Goal: Information Seeking & Learning: Learn about a topic

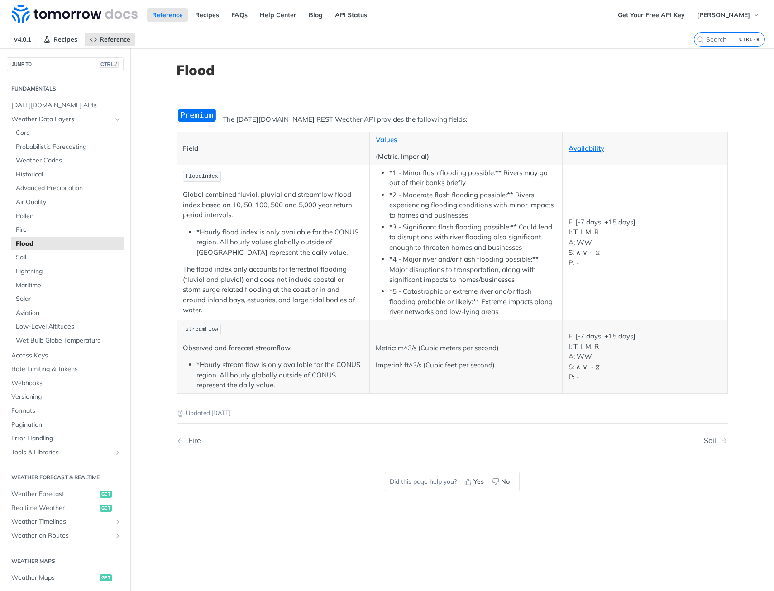
scroll to position [45, 0]
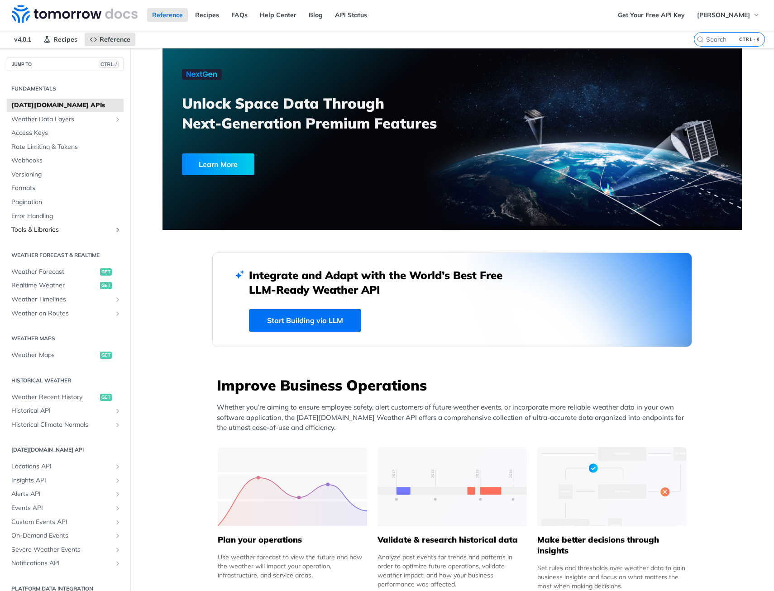
click at [48, 229] on span "Tools & Libraries" at bounding box center [61, 230] width 101 height 9
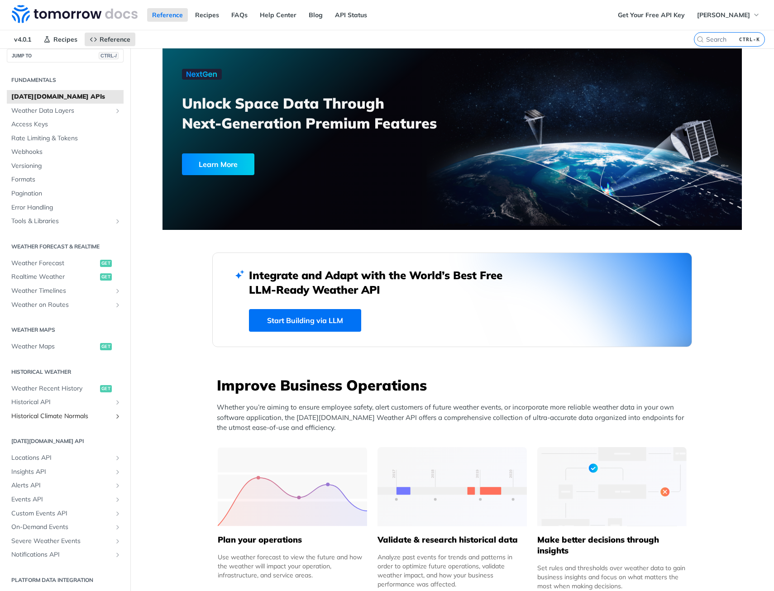
scroll to position [10, 0]
click at [48, 109] on span "Weather Data Layers" at bounding box center [61, 109] width 101 height 9
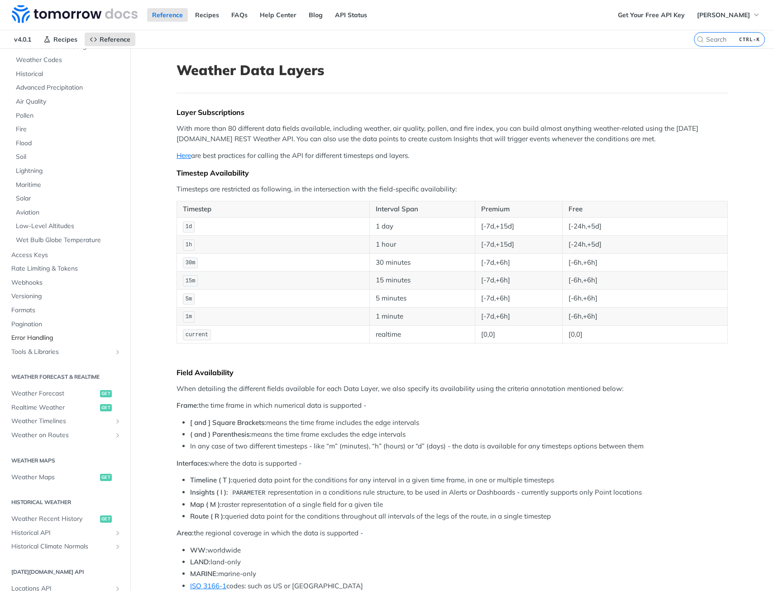
scroll to position [101, 0]
click at [32, 312] on span "Formats" at bounding box center [66, 310] width 110 height 9
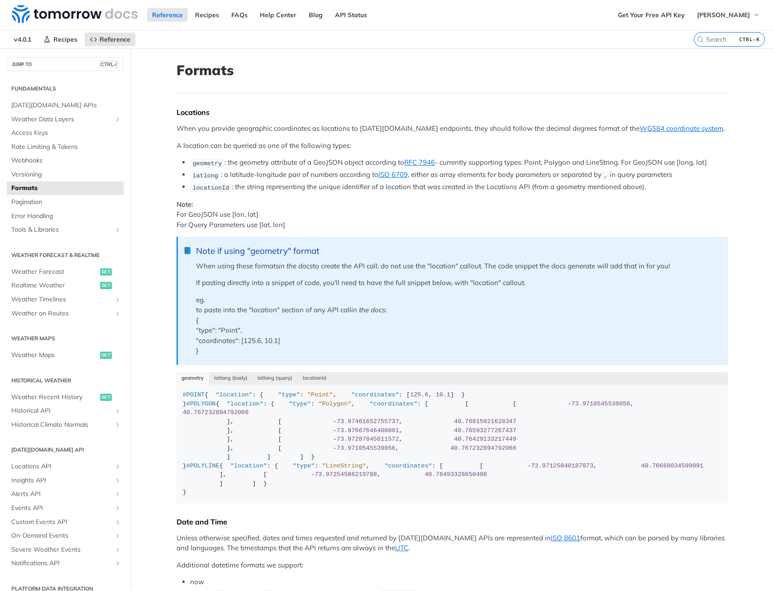
click at [265, 173] on li "latlong : a latitude-longitude pair of numbers according to ISO 6709 , either a…" at bounding box center [459, 175] width 538 height 10
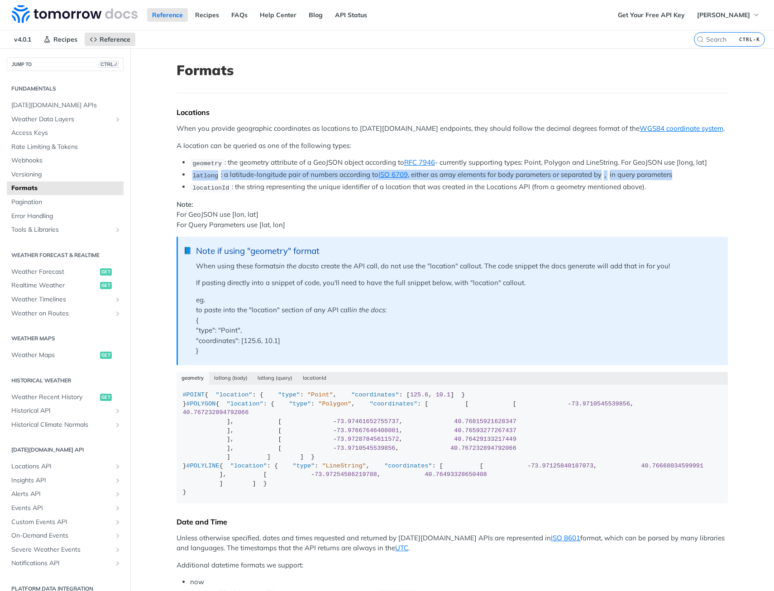
click at [265, 173] on li "latlong : a latitude-longitude pair of numbers according to ISO 6709 , either a…" at bounding box center [459, 175] width 538 height 10
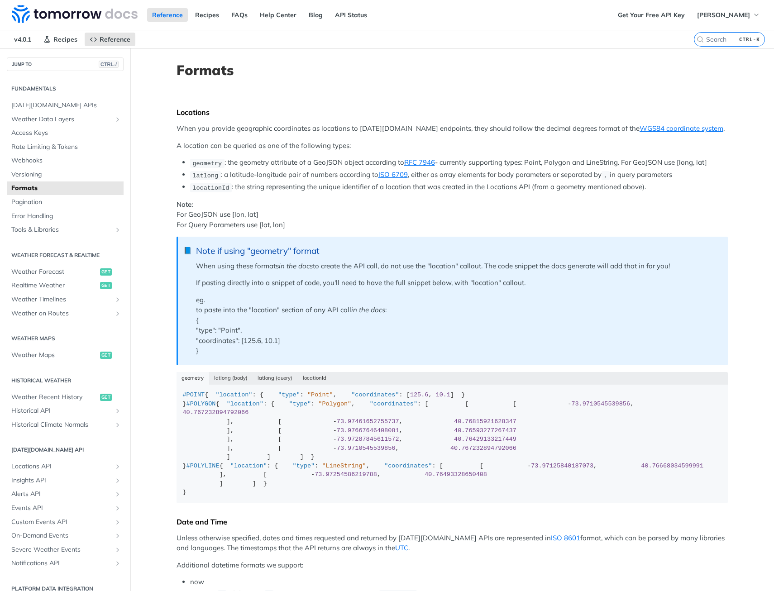
drag, startPoint x: 265, startPoint y: 173, endPoint x: 225, endPoint y: 167, distance: 40.2
click at [225, 167] on li "geometry : the geometry attribute of a GeoJSON object according to RFC 7946 - c…" at bounding box center [459, 163] width 538 height 10
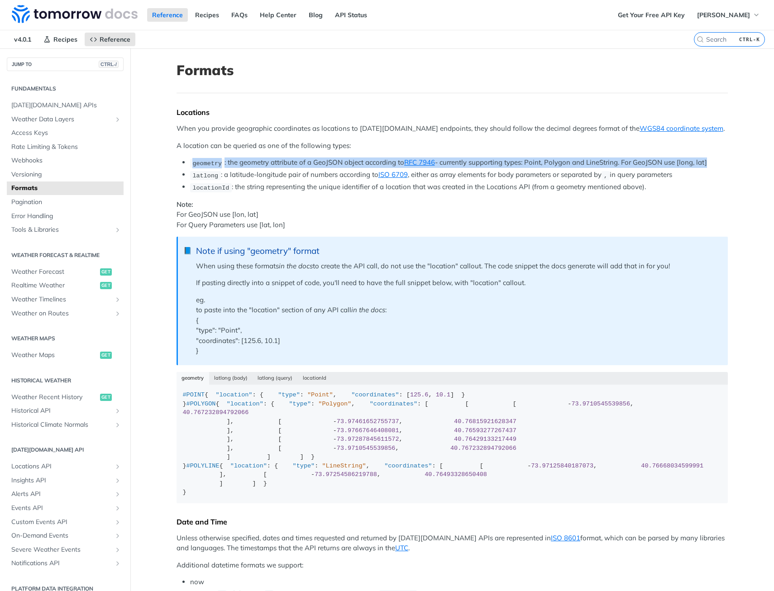
click at [225, 167] on li "geometry : the geometry attribute of a GeoJSON object according to RFC 7946 - c…" at bounding box center [459, 163] width 538 height 10
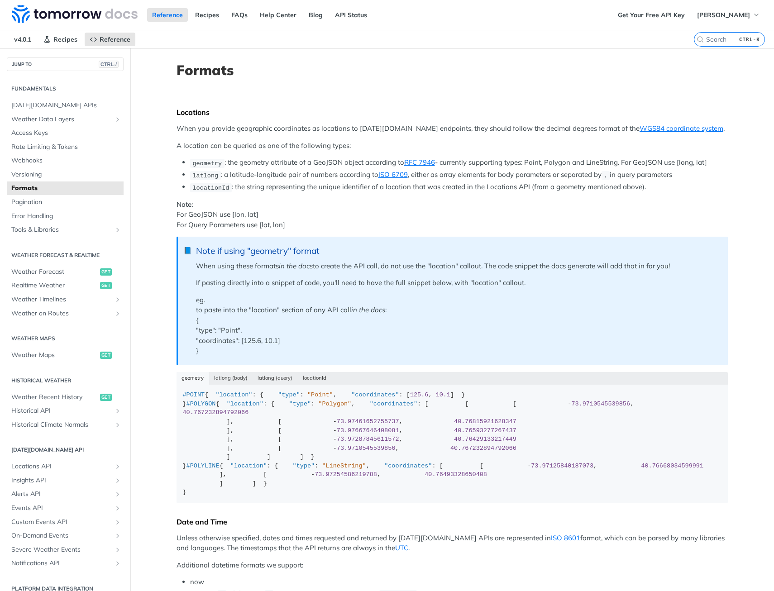
drag, startPoint x: 225, startPoint y: 167, endPoint x: 225, endPoint y: 185, distance: 17.7
click at [225, 185] on code "locationId" at bounding box center [211, 187] width 42 height 9
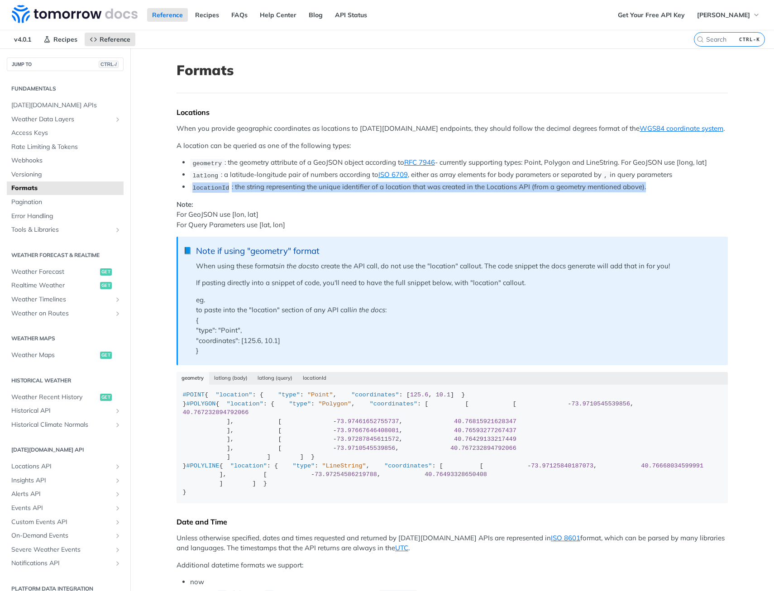
click at [225, 185] on code "locationId" at bounding box center [211, 187] width 42 height 9
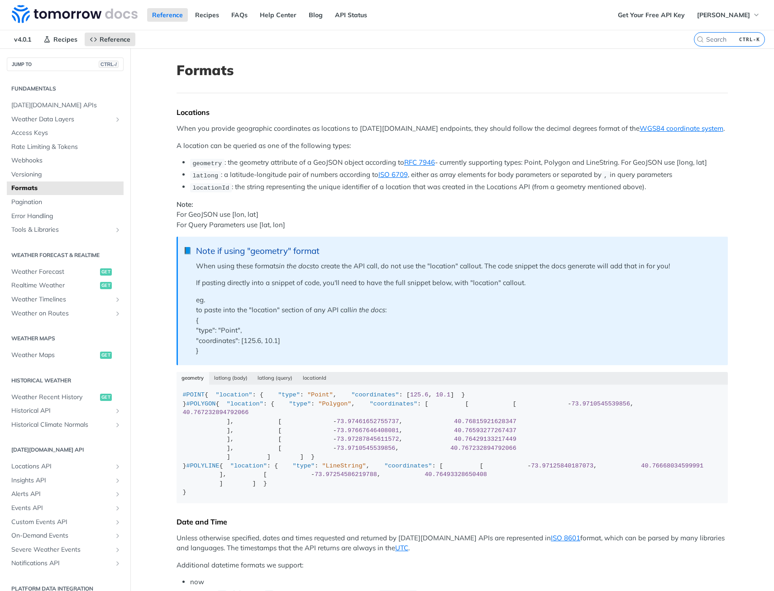
drag, startPoint x: 225, startPoint y: 185, endPoint x: 225, endPoint y: 207, distance: 22.2
click at [225, 207] on p "Note: For GeoJSON use [lon, lat] For Query Parameters use [lat, lon]" at bounding box center [453, 215] width 552 height 31
drag, startPoint x: 225, startPoint y: 207, endPoint x: 227, endPoint y: 222, distance: 15.6
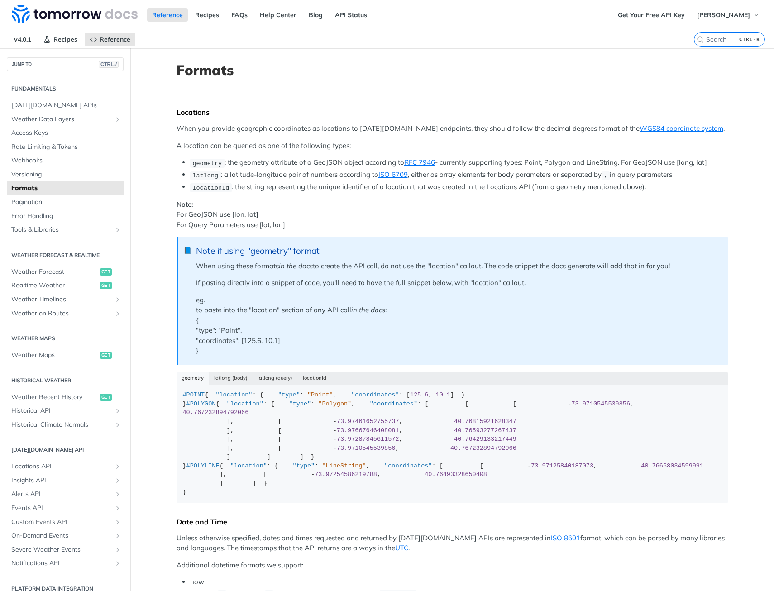
click at [227, 222] on p "Note: For GeoJSON use [lon, lat] For Query Parameters use [lat, lon]" at bounding box center [453, 215] width 552 height 31
drag, startPoint x: 227, startPoint y: 222, endPoint x: 248, endPoint y: 280, distance: 61.0
click at [248, 280] on p "If pasting directly into a snippet of code, you'll need to have the full snippe…" at bounding box center [457, 283] width 523 height 10
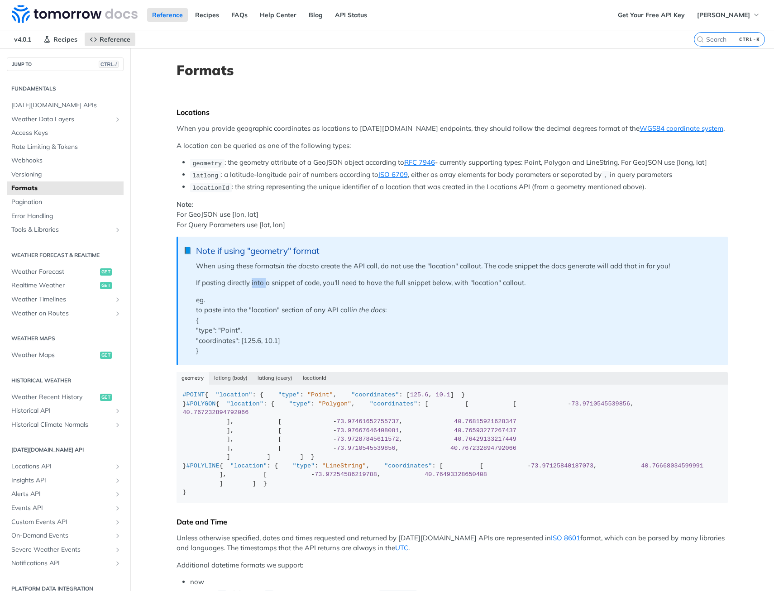
click at [248, 280] on p "If pasting directly into a snippet of code, you'll need to have the full snippe…" at bounding box center [457, 283] width 523 height 10
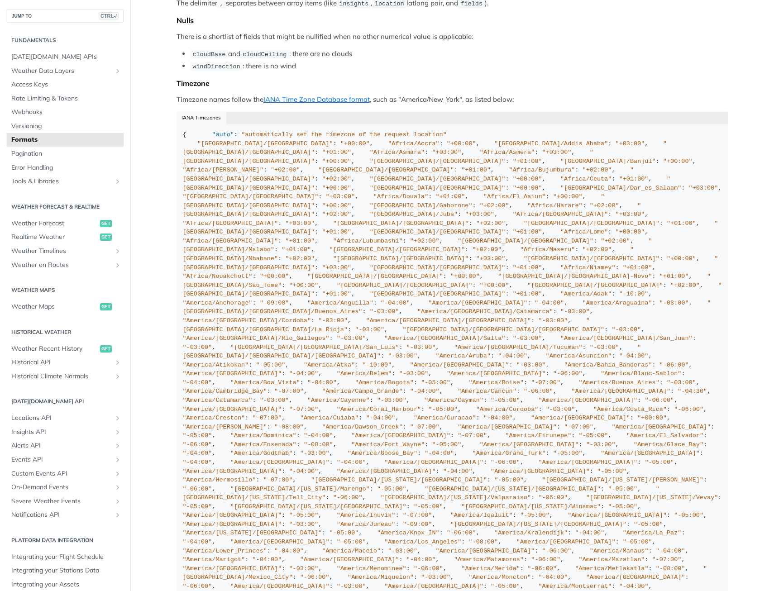
scroll to position [679, 0]
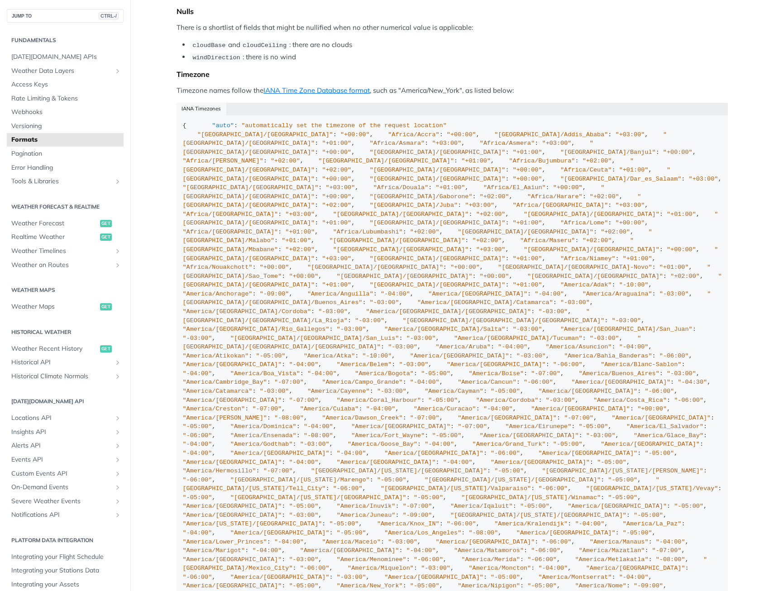
click at [205, 227] on div "Locations When you provide geographic coordinates as locations to [DATE][DOMAIN…" at bounding box center [453, 42] width 552 height 1226
drag, startPoint x: 205, startPoint y: 227, endPoint x: 189, endPoint y: 218, distance: 18.9
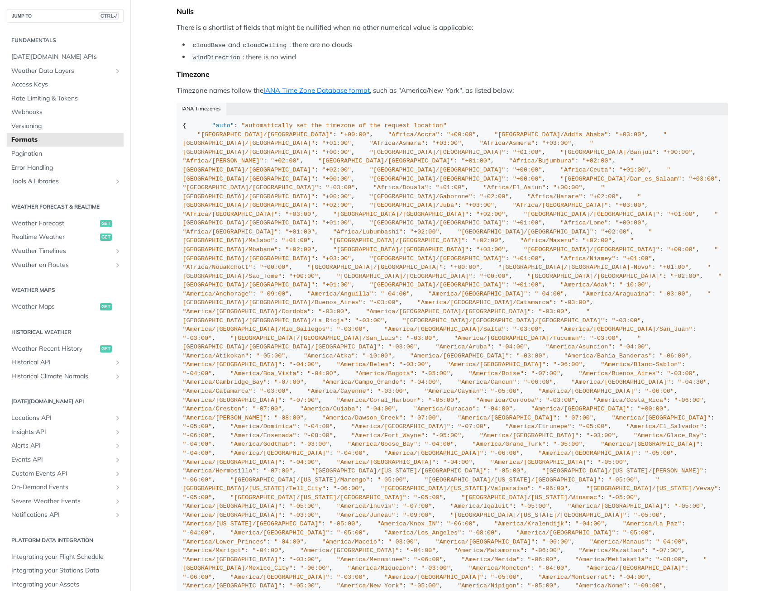
drag, startPoint x: 189, startPoint y: 218, endPoint x: 246, endPoint y: 264, distance: 73.5
click at [246, 264] on div "Locations When you provide geographic coordinates as locations to [DATE][DOMAIN…" at bounding box center [453, 42] width 552 height 1226
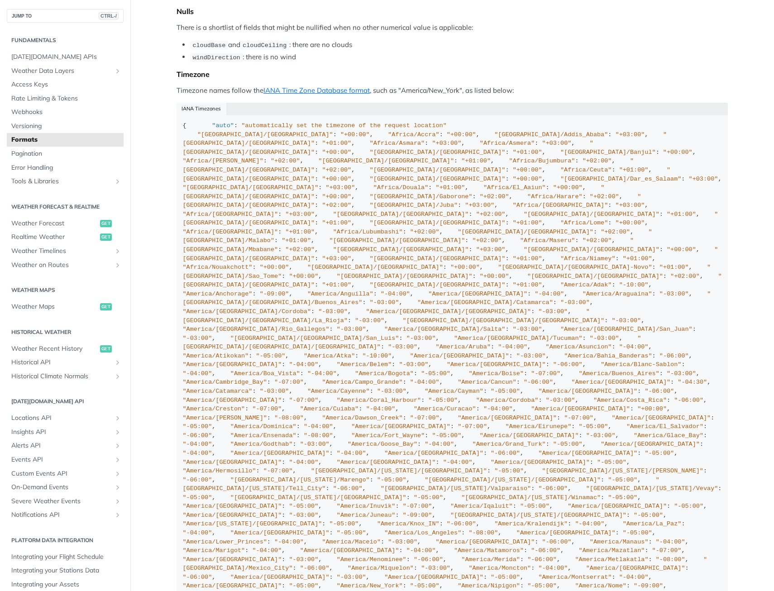
drag, startPoint x: 246, startPoint y: 264, endPoint x: 226, endPoint y: 221, distance: 47.4
click at [226, 221] on div "Locations When you provide geographic coordinates as locations to [DATE][DOMAIN…" at bounding box center [453, 42] width 552 height 1226
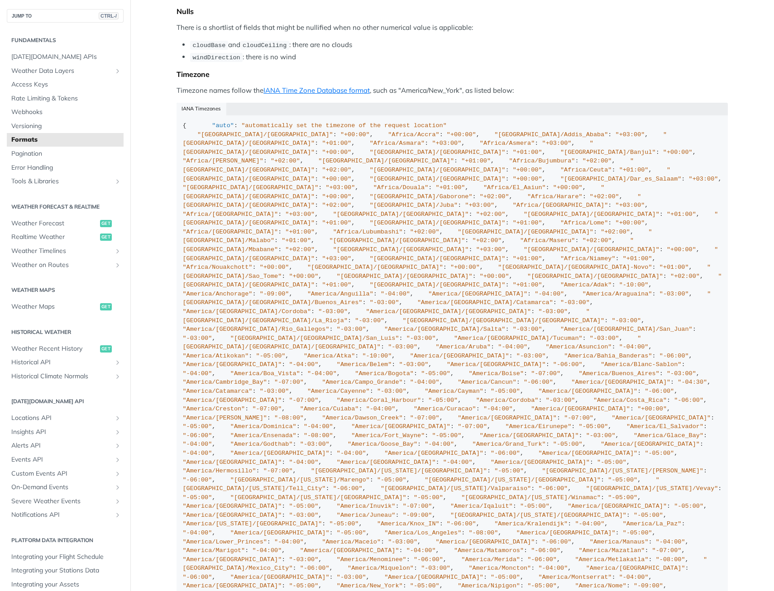
drag, startPoint x: 221, startPoint y: 219, endPoint x: 287, endPoint y: 284, distance: 92.9
click at [287, 284] on div "Locations When you provide geographic coordinates as locations to [DATE][DOMAIN…" at bounding box center [453, 42] width 552 height 1226
drag, startPoint x: 287, startPoint y: 284, endPoint x: 211, endPoint y: 211, distance: 105.0
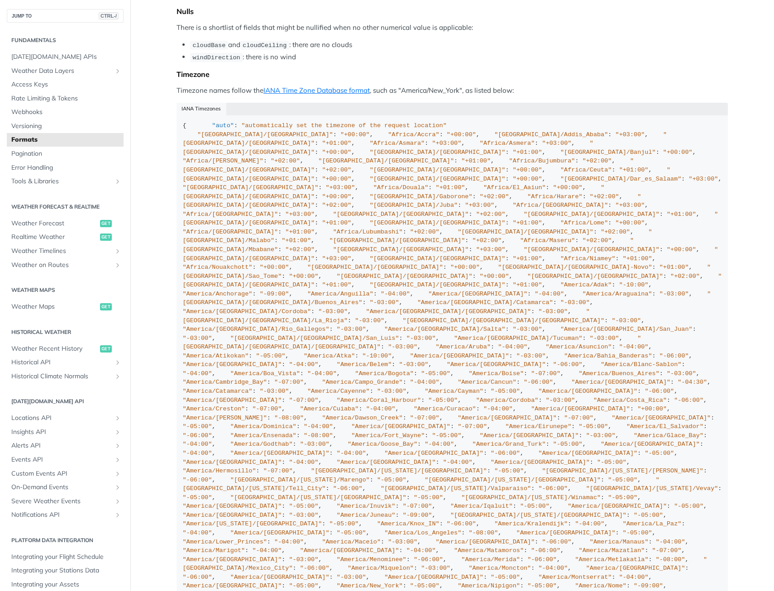
click at [211, 211] on div "Locations When you provide geographic coordinates as locations to [DATE][DOMAIN…" at bounding box center [453, 42] width 552 height 1226
drag, startPoint x: 211, startPoint y: 211, endPoint x: 201, endPoint y: 229, distance: 20.5
click at [201, 229] on div "Locations When you provide geographic coordinates as locations to [DATE][DOMAIN…" at bounding box center [453, 42] width 552 height 1226
drag, startPoint x: 201, startPoint y: 229, endPoint x: 256, endPoint y: 281, distance: 75.6
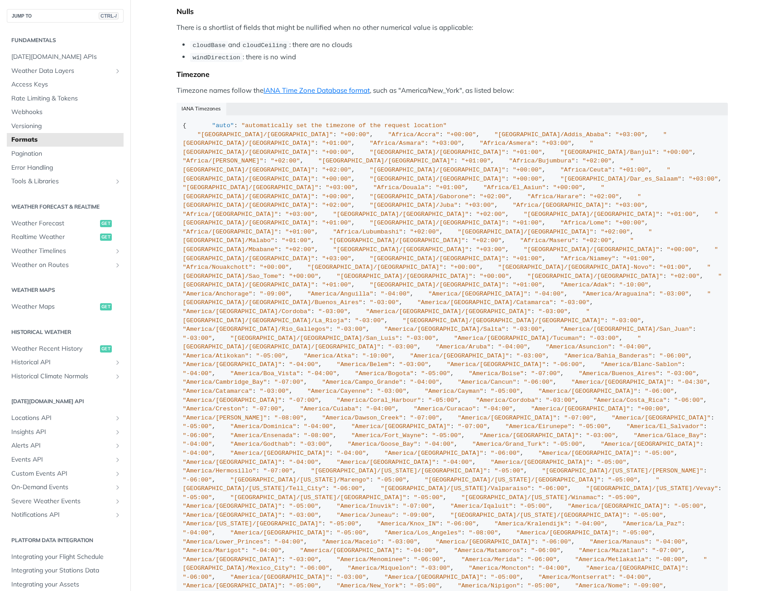
click at [256, 281] on div "Locations When you provide geographic coordinates as locations to [DATE][DOMAIN…" at bounding box center [453, 42] width 552 height 1226
drag, startPoint x: 256, startPoint y: 281, endPoint x: 221, endPoint y: 226, distance: 65.2
click at [221, 226] on div "Locations When you provide geographic coordinates as locations to [DATE][DOMAIN…" at bounding box center [453, 42] width 552 height 1226
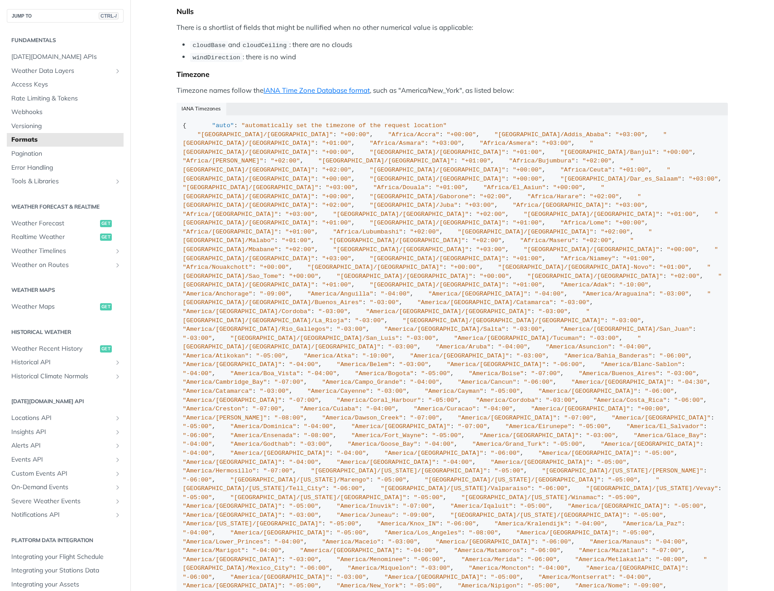
drag, startPoint x: 221, startPoint y: 226, endPoint x: 286, endPoint y: 298, distance: 97.1
click at [286, 298] on div "Locations When you provide geographic coordinates as locations to [DATE][DOMAIN…" at bounding box center [453, 42] width 552 height 1226
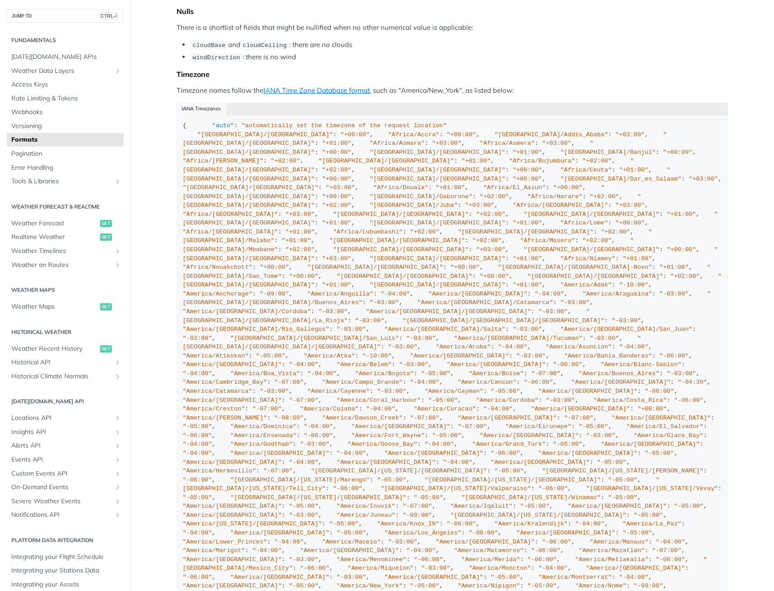
drag, startPoint x: 286, startPoint y: 298, endPoint x: 233, endPoint y: 225, distance: 90.1
click at [233, 225] on div "Locations When you provide geographic coordinates as locations to [DATE][DOMAIN…" at bounding box center [453, 42] width 552 height 1226
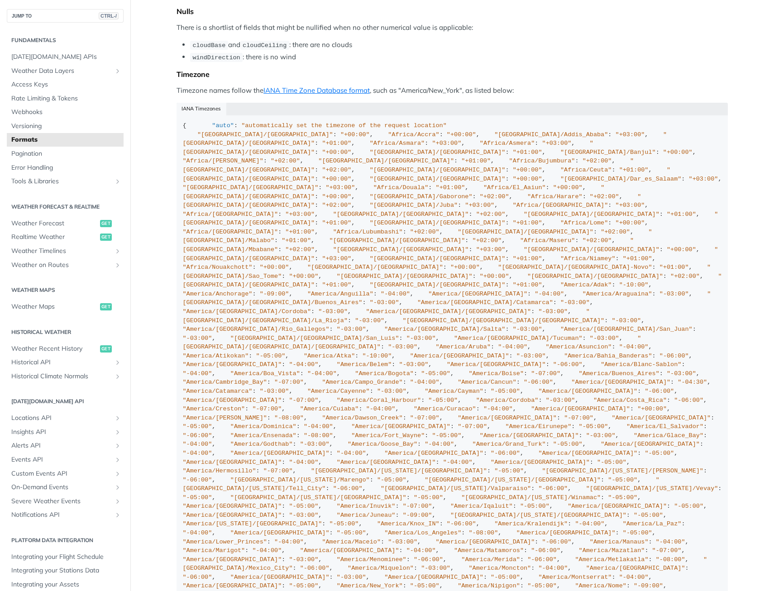
drag, startPoint x: 233, startPoint y: 225, endPoint x: 295, endPoint y: 301, distance: 97.9
click at [295, 301] on div "Locations When you provide geographic coordinates as locations to [DATE][DOMAIN…" at bounding box center [453, 42] width 552 height 1226
drag, startPoint x: 295, startPoint y: 301, endPoint x: 244, endPoint y: 222, distance: 93.7
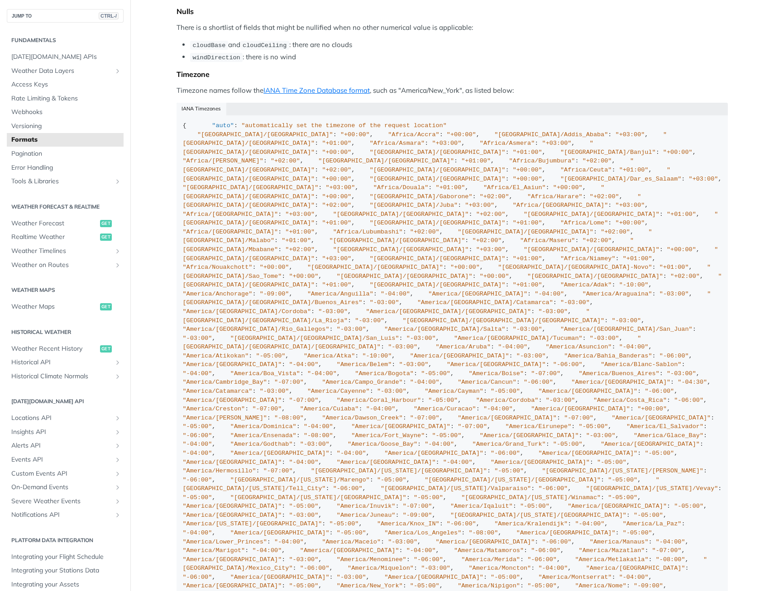
click at [244, 222] on div "Locations When you provide geographic coordinates as locations to [DATE][DOMAIN…" at bounding box center [453, 42] width 552 height 1226
drag, startPoint x: 244, startPoint y: 222, endPoint x: 325, endPoint y: 302, distance: 113.4
click at [325, 302] on div "Locations When you provide geographic coordinates as locations to [DATE][DOMAIN…" at bounding box center [453, 42] width 552 height 1226
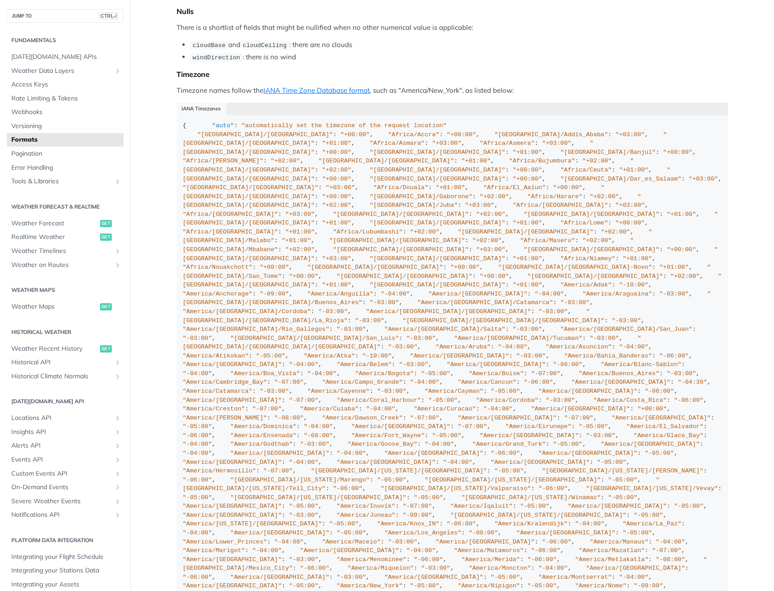
drag, startPoint x: 325, startPoint y: 302, endPoint x: 280, endPoint y: 228, distance: 86.4
click at [280, 228] on div "Locations When you provide geographic coordinates as locations to [DATE][DOMAIN…" at bounding box center [453, 42] width 552 height 1226
click at [280, 227] on div "Locations When you provide geographic coordinates as locations to [DATE][DOMAIN…" at bounding box center [453, 42] width 552 height 1226
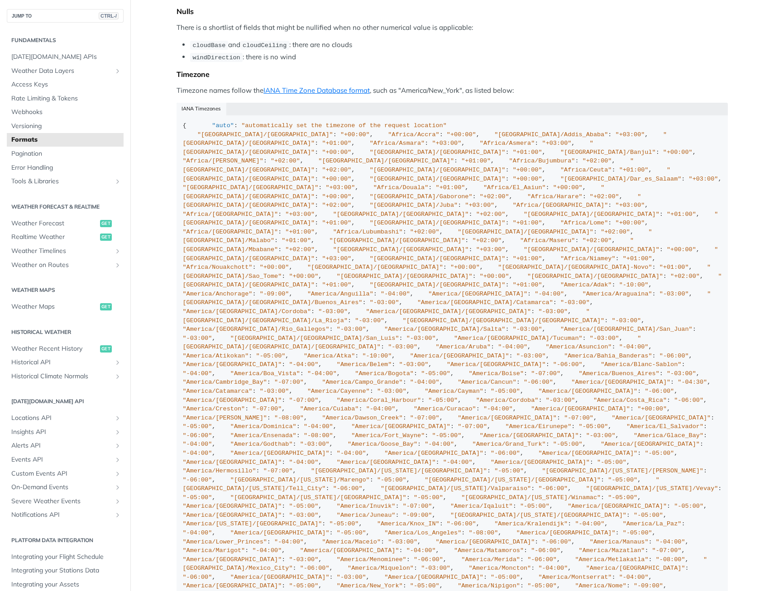
click at [280, 227] on div "Locations When you provide geographic coordinates as locations to [DATE][DOMAIN…" at bounding box center [453, 42] width 552 height 1226
drag, startPoint x: 280, startPoint y: 227, endPoint x: 273, endPoint y: 214, distance: 14.8
click at [273, 214] on div "Locations When you provide geographic coordinates as locations to [DATE][DOMAIN…" at bounding box center [453, 42] width 552 height 1226
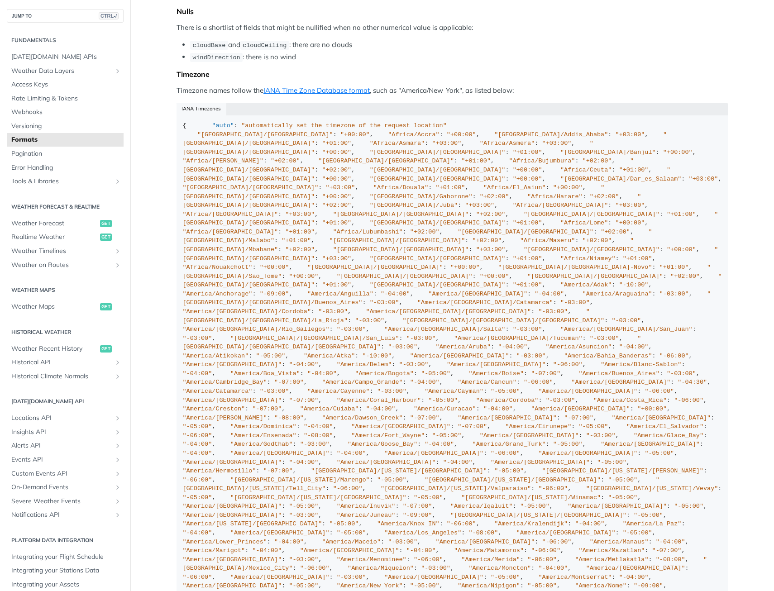
click at [274, 214] on div "Locations When you provide geographic coordinates as locations to [DATE][DOMAIN…" at bounding box center [453, 42] width 552 height 1226
drag, startPoint x: 274, startPoint y: 214, endPoint x: 362, endPoint y: 320, distance: 138.2
click at [362, 320] on div "Locations When you provide geographic coordinates as locations to [DATE][DOMAIN…" at bounding box center [453, 42] width 552 height 1226
drag, startPoint x: 362, startPoint y: 320, endPoint x: 362, endPoint y: 306, distance: 14.0
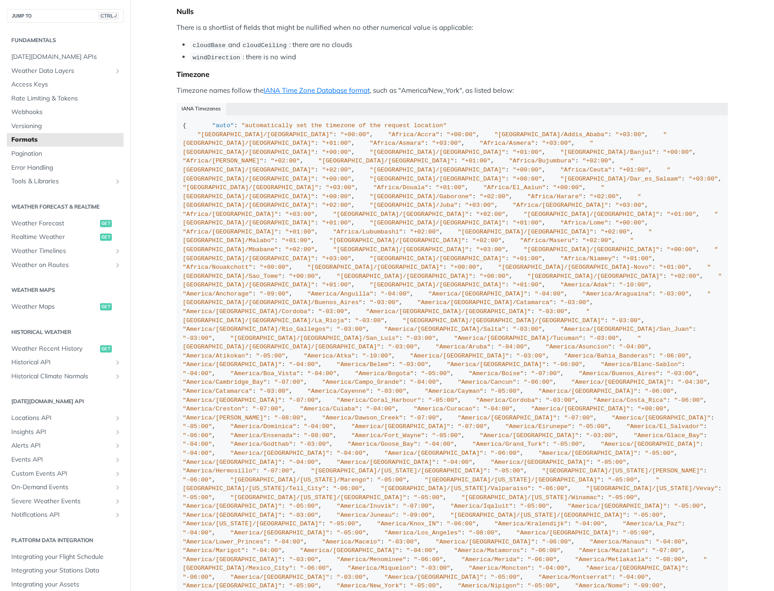
drag, startPoint x: 362, startPoint y: 306, endPoint x: 260, endPoint y: 225, distance: 130.5
click at [260, 225] on div "Locations When you provide geographic coordinates as locations to [DATE][DOMAIN…" at bounding box center [453, 42] width 552 height 1226
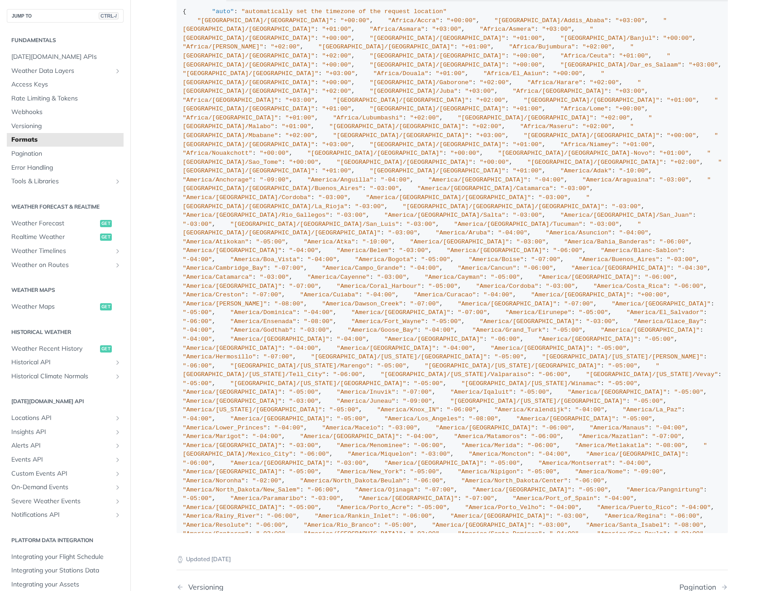
scroll to position [779, 0]
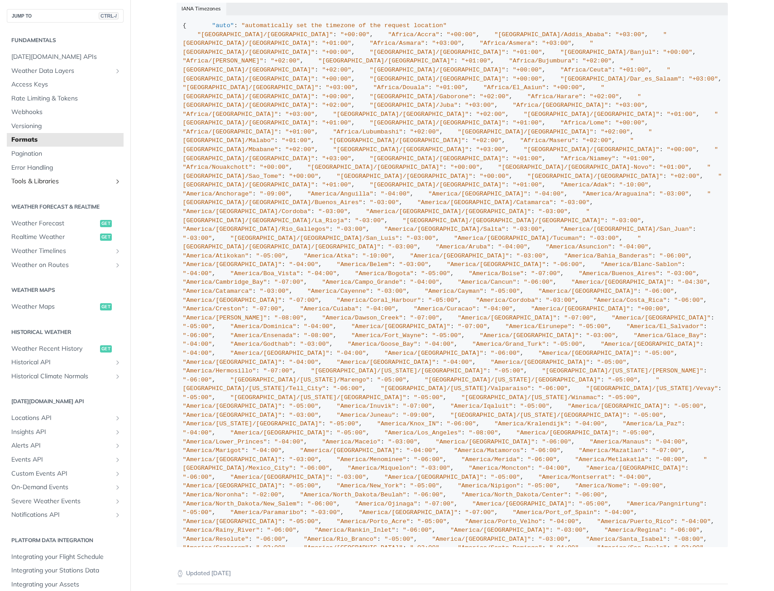
click at [48, 181] on span "Tools & Libraries" at bounding box center [61, 181] width 101 height 9
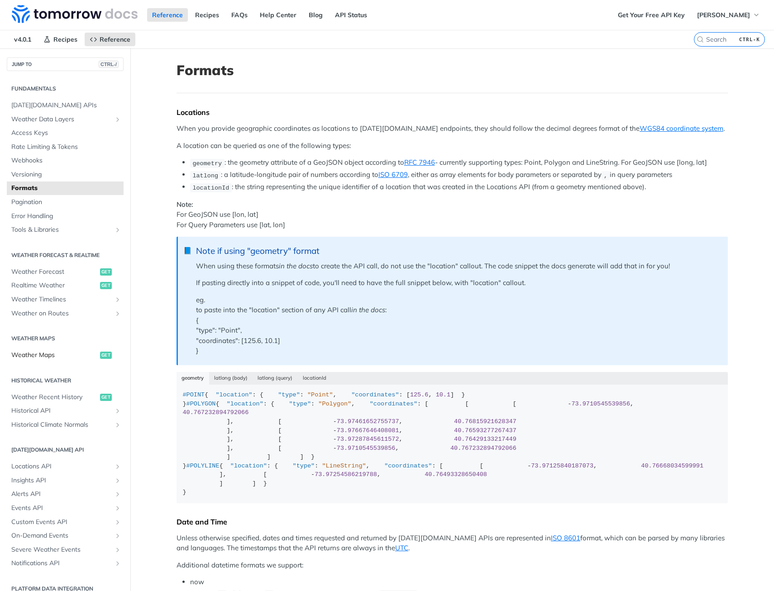
click at [46, 352] on span "Weather Maps" at bounding box center [54, 355] width 86 height 9
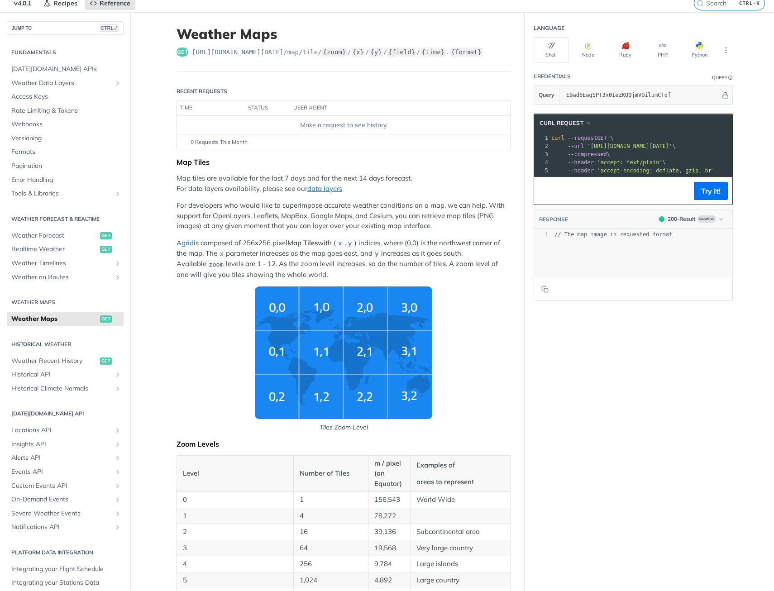
scroll to position [91, 0]
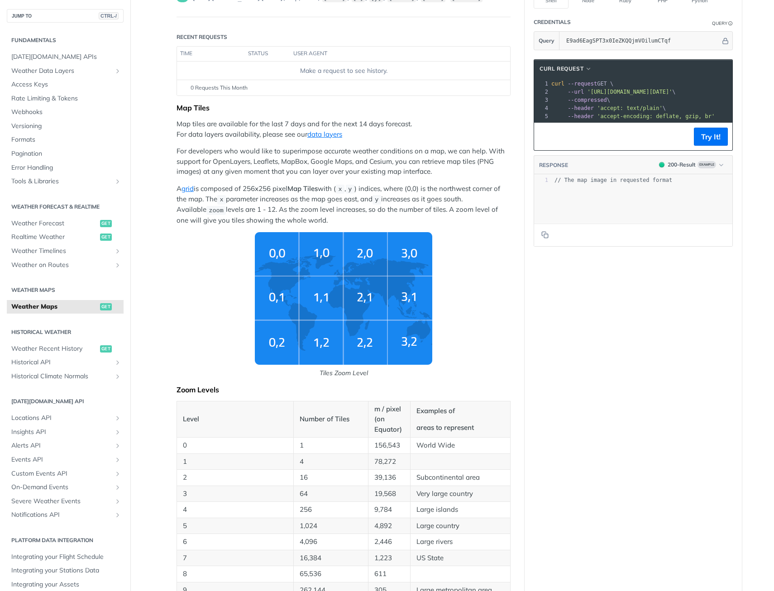
click at [279, 193] on p "A grid is composed of 256x256 pixel Map Tiles with ( x , y ) indices, where (0,…" at bounding box center [344, 205] width 334 height 42
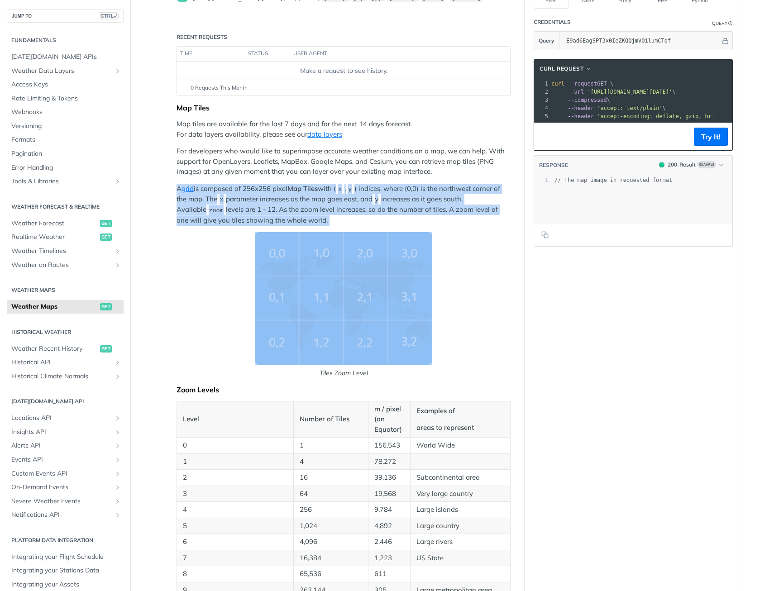
click at [279, 193] on p "A grid is composed of 256x256 pixel Map Tiles with ( x , y ) indices, where (0,…" at bounding box center [344, 205] width 334 height 42
drag, startPoint x: 279, startPoint y: 193, endPoint x: 288, endPoint y: 203, distance: 12.9
click at [288, 203] on p "A grid is composed of 256x256 pixel Map Tiles with ( x , y ) indices, where (0,…" at bounding box center [344, 205] width 334 height 42
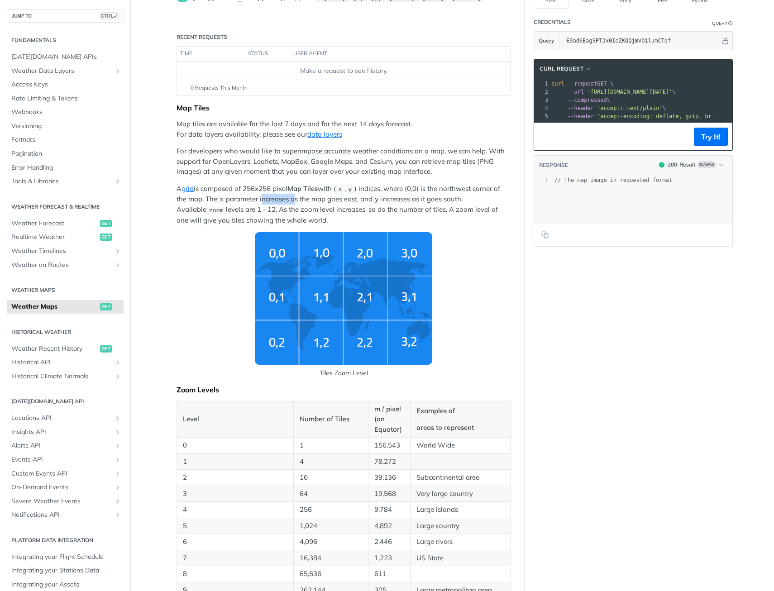
click at [288, 203] on p "A grid is composed of 256x256 pixel Map Tiles with ( x , y ) indices, where (0,…" at bounding box center [344, 205] width 334 height 42
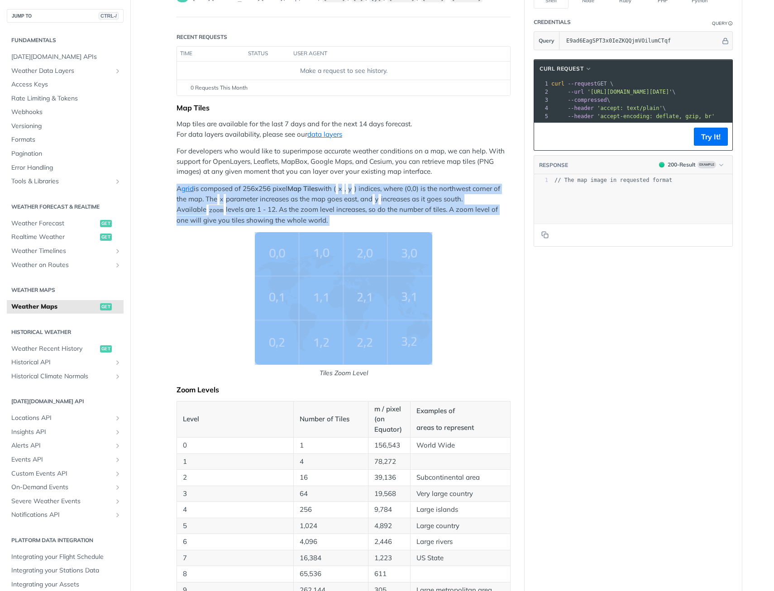
click at [288, 203] on p "A grid is composed of 256x256 pixel Map Tiles with ( x , y ) indices, where (0,…" at bounding box center [344, 205] width 334 height 42
drag, startPoint x: 288, startPoint y: 203, endPoint x: 264, endPoint y: 202, distance: 23.6
click at [264, 202] on p "A grid is composed of 256x256 pixel Map Tiles with ( x , y ) indices, where (0,…" at bounding box center [344, 205] width 334 height 42
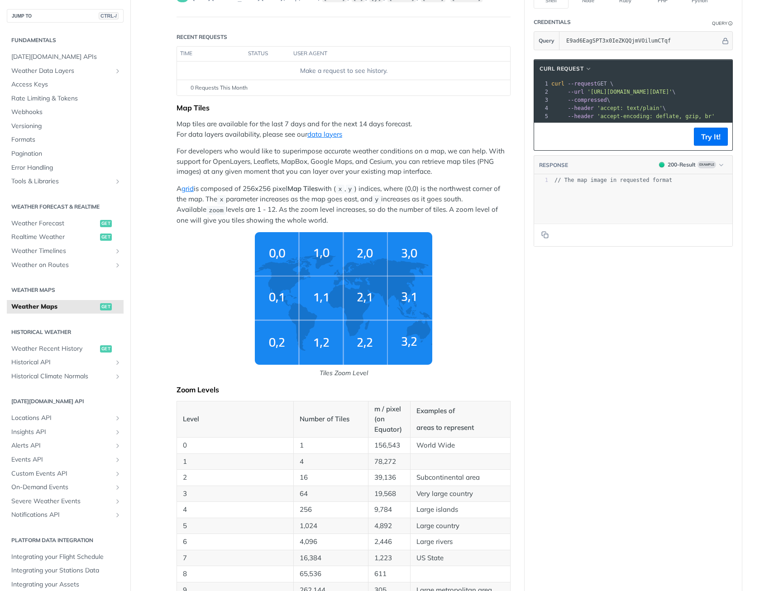
click at [276, 199] on p "A grid is composed of 256x256 pixel Map Tiles with ( x , y ) indices, where (0,…" at bounding box center [344, 205] width 334 height 42
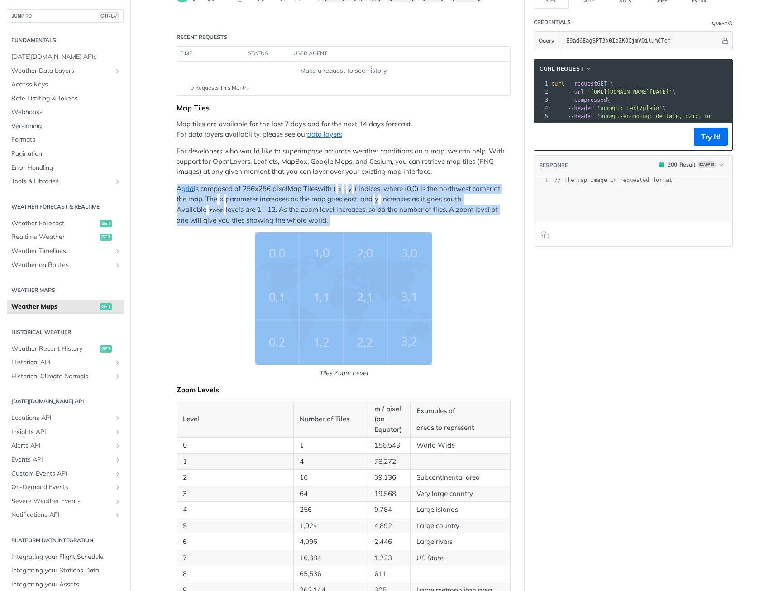
click at [276, 199] on p "A grid is composed of 256x256 pixel Map Tiles with ( x , y ) indices, where (0,…" at bounding box center [344, 205] width 334 height 42
drag, startPoint x: 276, startPoint y: 199, endPoint x: 264, endPoint y: 210, distance: 16.3
click at [264, 210] on p "A grid is composed of 256x256 pixel Map Tiles with ( x , y ) indices, where (0,…" at bounding box center [344, 205] width 334 height 42
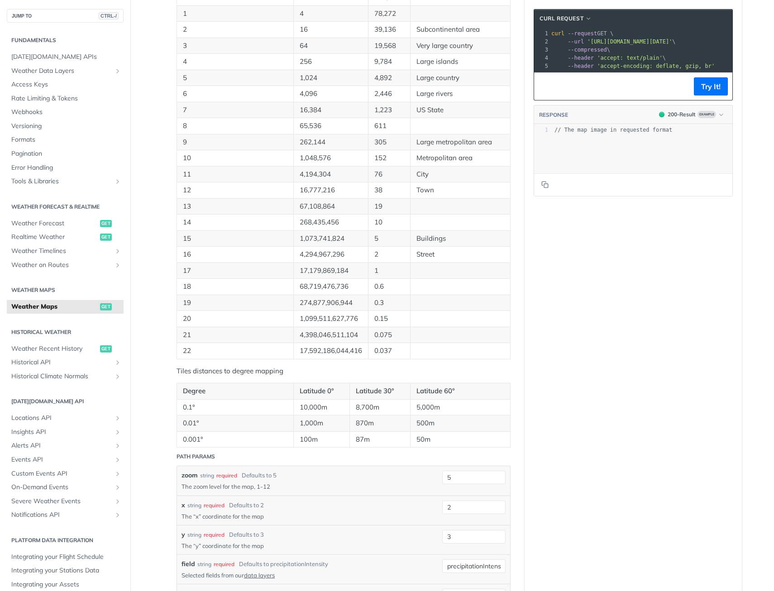
scroll to position [543, 0]
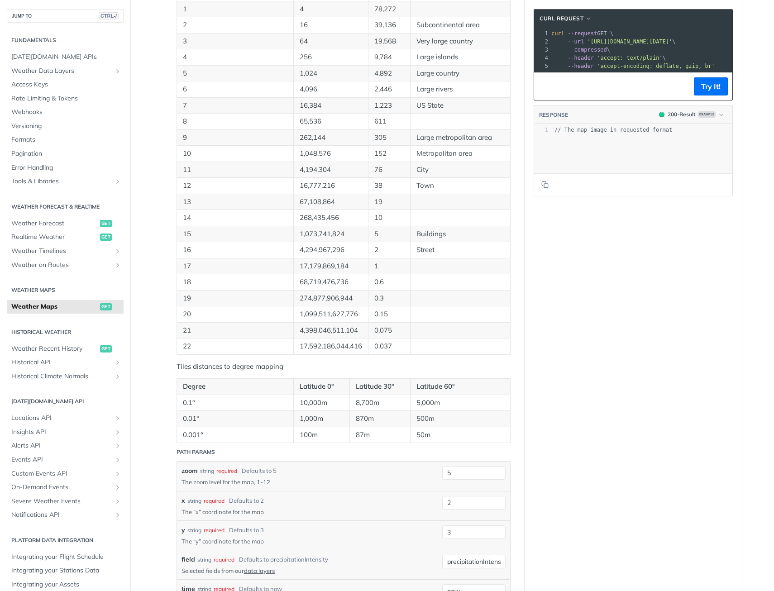
click at [230, 364] on p "Tiles distances to degree mapping" at bounding box center [344, 367] width 334 height 10
drag, startPoint x: 230, startPoint y: 364, endPoint x: 198, endPoint y: 372, distance: 33.6
click at [198, 372] on div "Map Tiles Map tiles are available for the last 7 days and for the next 14 days …" at bounding box center [344, 46] width 334 height 793
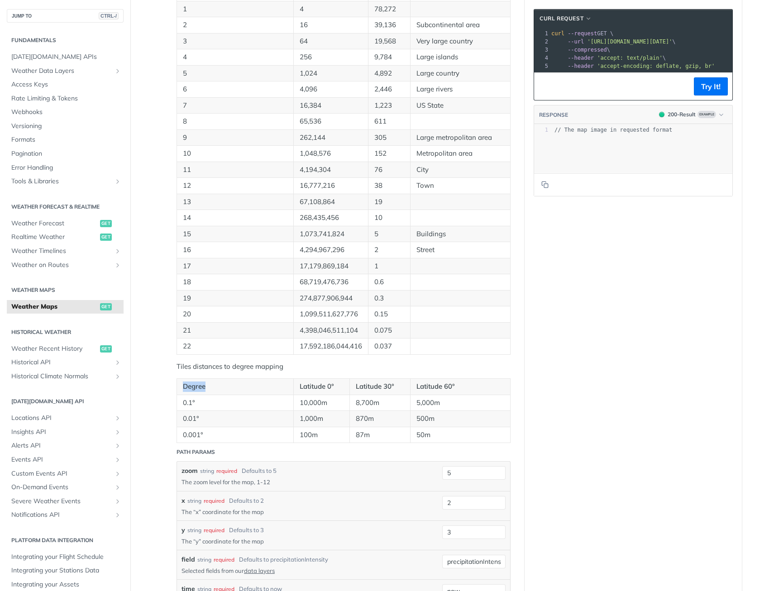
click at [198, 372] on div "Map Tiles Map tiles are available for the last 7 days and for the next 14 days …" at bounding box center [344, 46] width 334 height 793
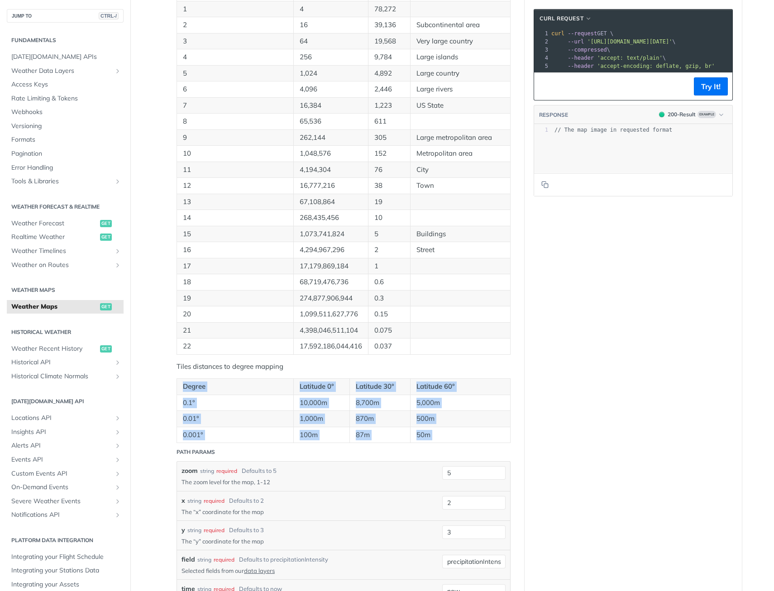
click at [198, 372] on div "Map Tiles Map tiles are available for the last 7 days and for the next 14 days …" at bounding box center [344, 46] width 334 height 793
drag, startPoint x: 198, startPoint y: 372, endPoint x: 201, endPoint y: 410, distance: 38.6
click at [201, 411] on td "0.01°" at bounding box center [235, 419] width 117 height 16
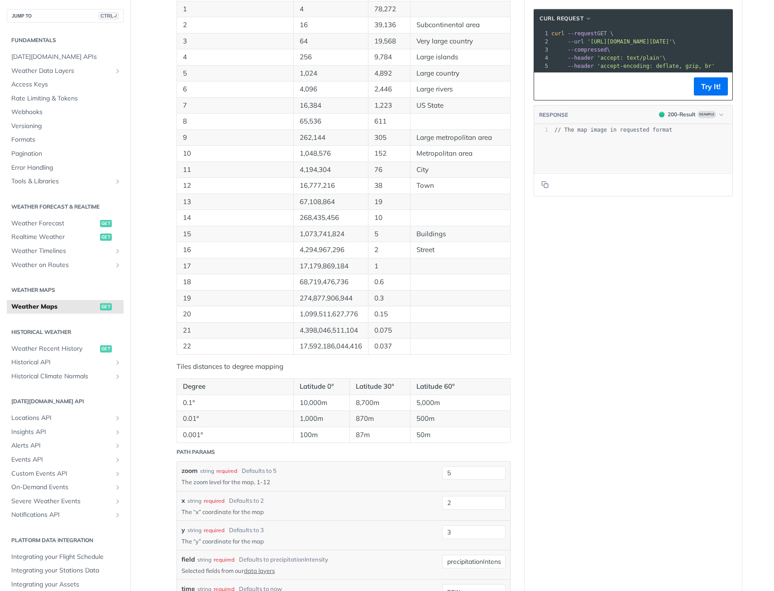
click at [201, 411] on td "0.01°" at bounding box center [235, 419] width 117 height 16
drag, startPoint x: 201, startPoint y: 410, endPoint x: 312, endPoint y: 432, distance: 114.0
click at [312, 432] on td "100m" at bounding box center [321, 435] width 56 height 16
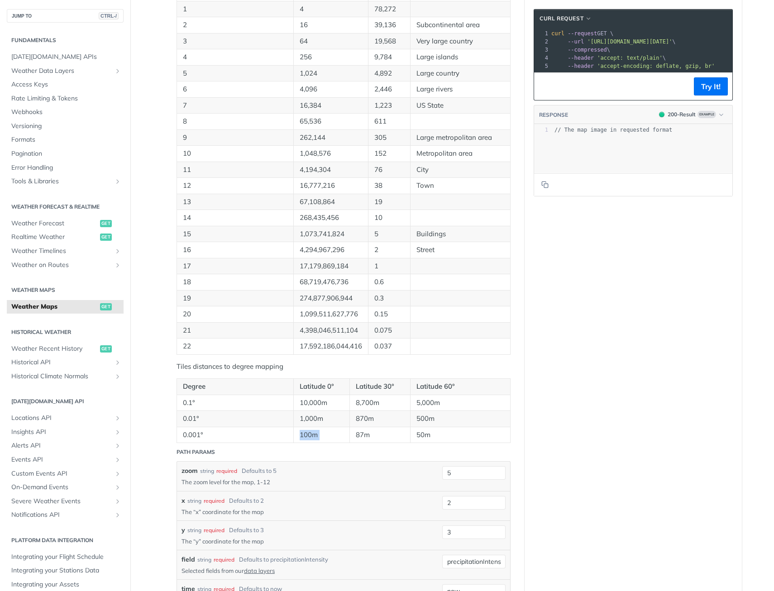
click at [312, 432] on td "100m" at bounding box center [321, 435] width 56 height 16
drag, startPoint x: 312, startPoint y: 432, endPoint x: 268, endPoint y: 425, distance: 45.0
click at [268, 425] on td "0.01°" at bounding box center [235, 419] width 117 height 16
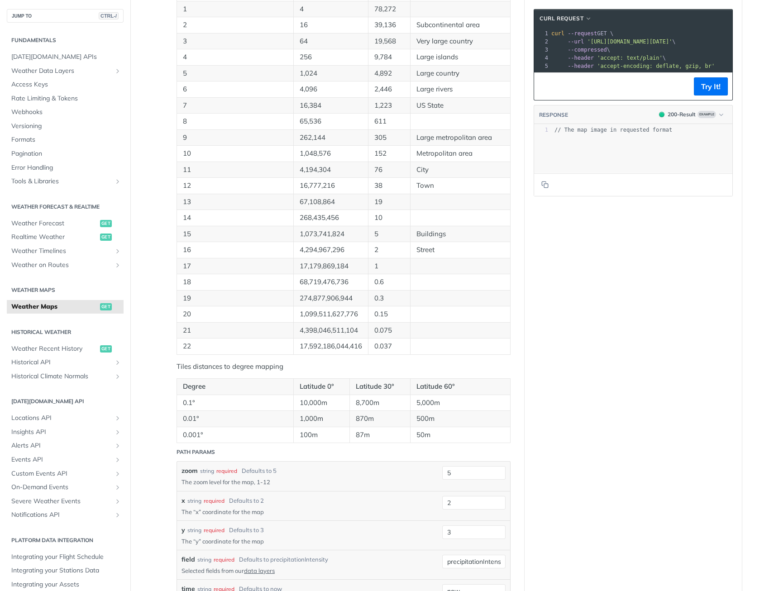
drag, startPoint x: 268, startPoint y: 425, endPoint x: 235, endPoint y: 435, distance: 34.1
click at [236, 435] on td "0.001°" at bounding box center [235, 435] width 117 height 16
click at [235, 435] on td "0.001°" at bounding box center [235, 435] width 117 height 16
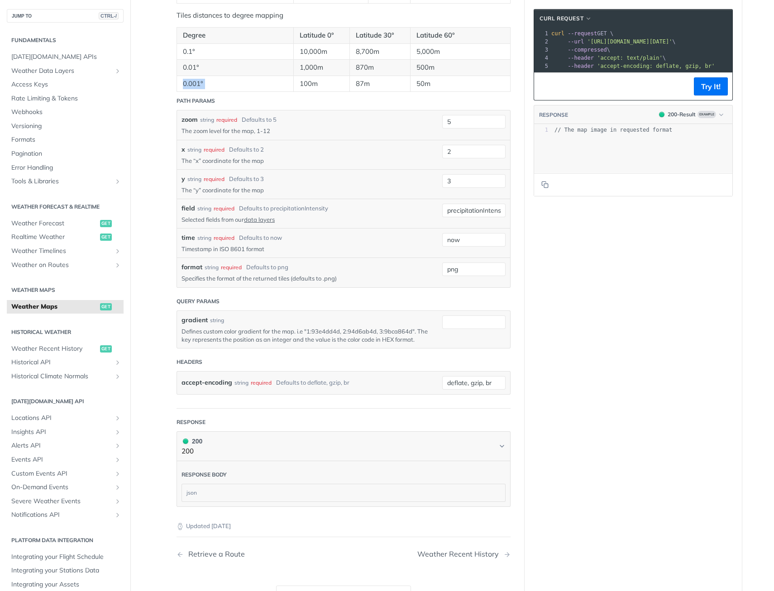
scroll to position [951, 0]
